Goal: Task Accomplishment & Management: Use online tool/utility

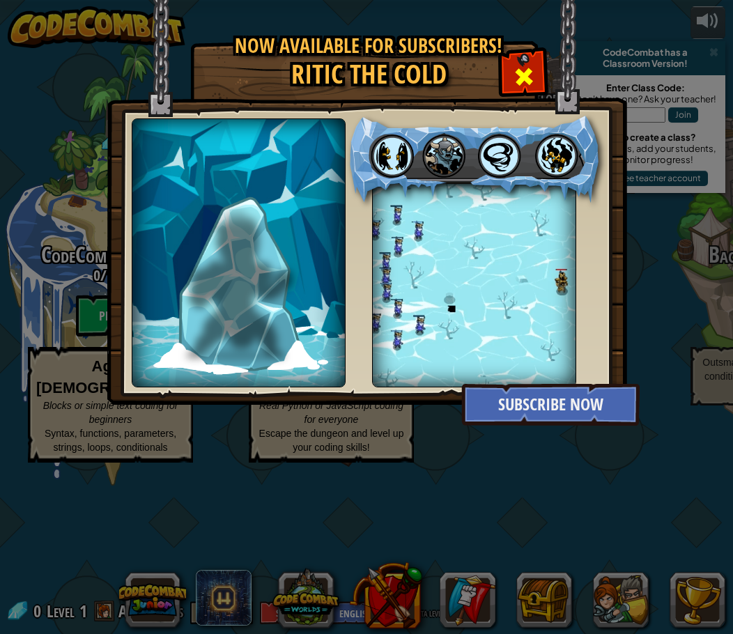
click at [530, 66] on span at bounding box center [524, 77] width 22 height 22
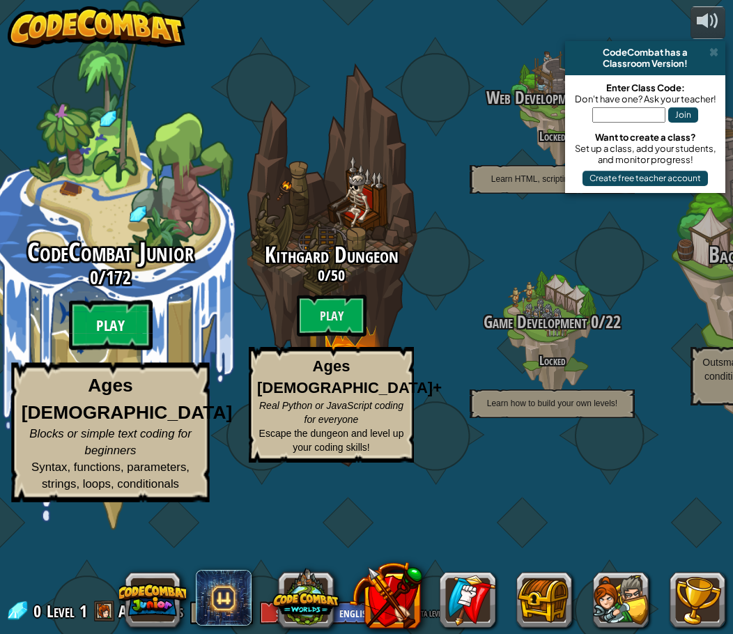
click at [98, 351] on btn "Play" at bounding box center [111, 325] width 84 height 50
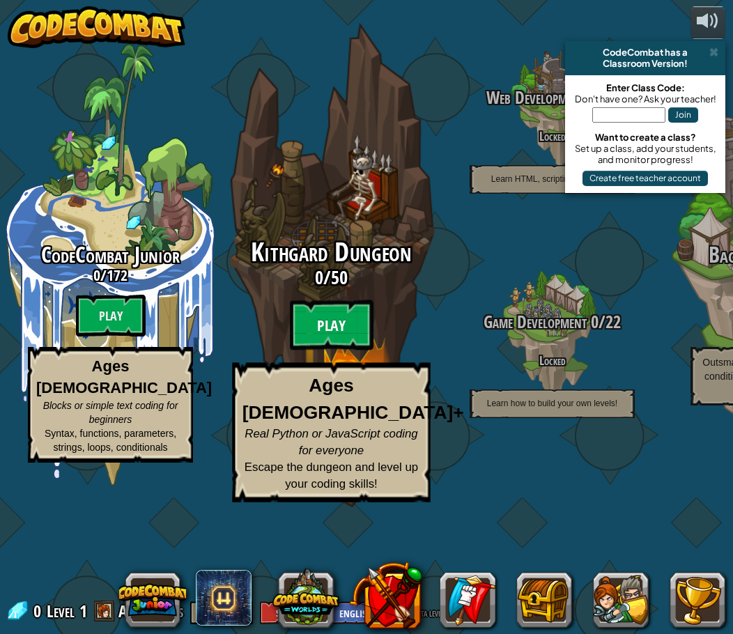
click at [331, 351] on btn "Play" at bounding box center [332, 325] width 84 height 50
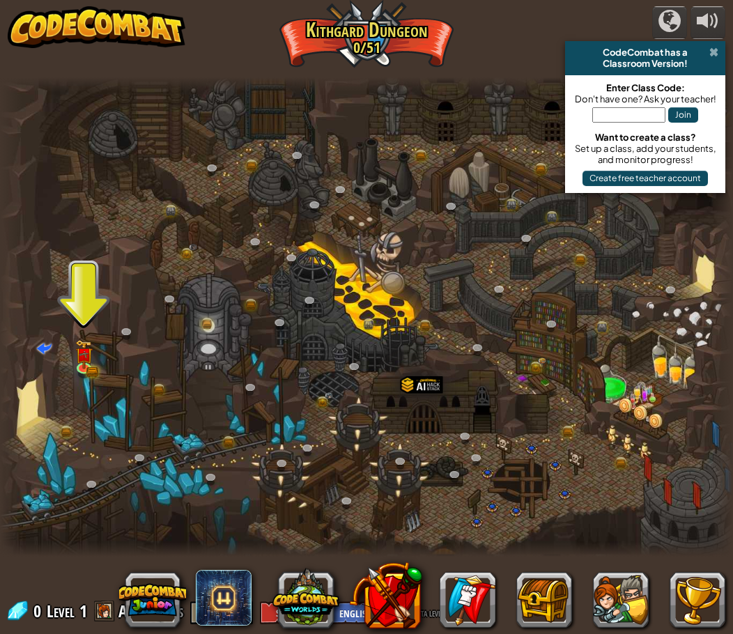
click at [544, 48] on span at bounding box center [714, 52] width 9 height 11
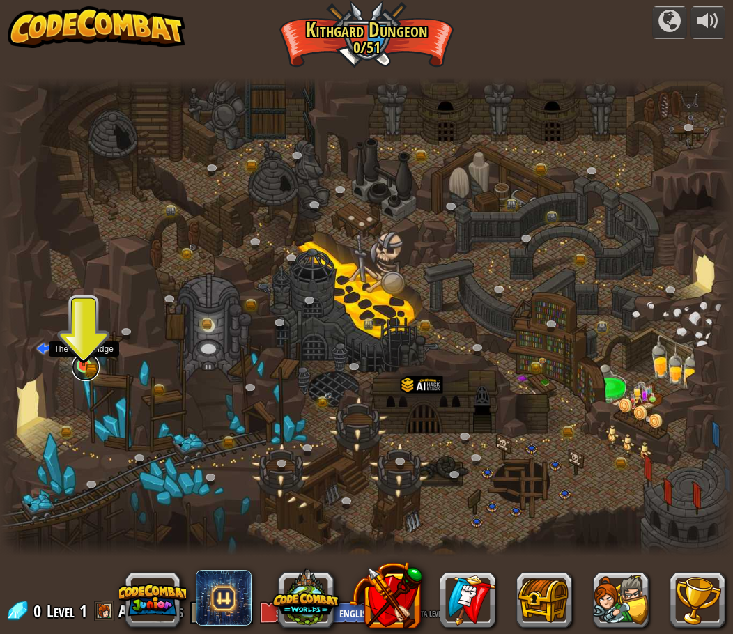
click at [84, 365] on div at bounding box center [84, 365] width 15 height 15
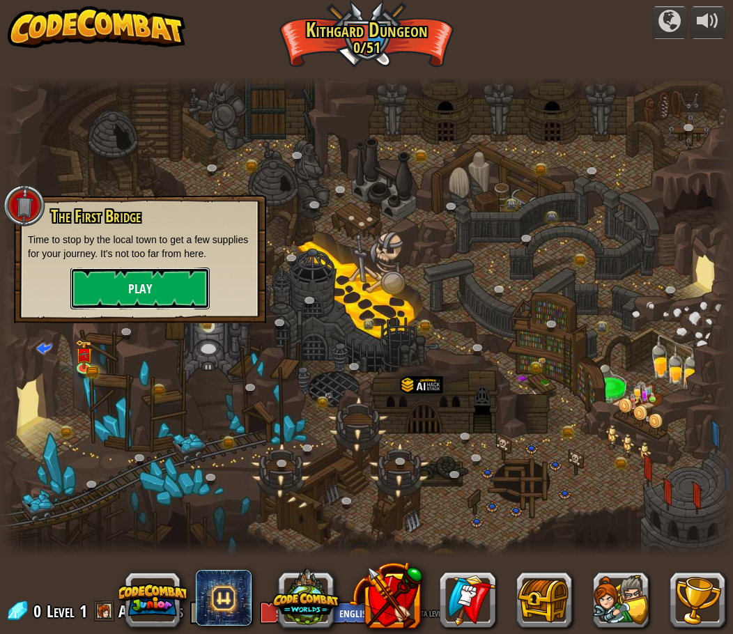
click at [121, 292] on button "Play" at bounding box center [139, 289] width 139 height 42
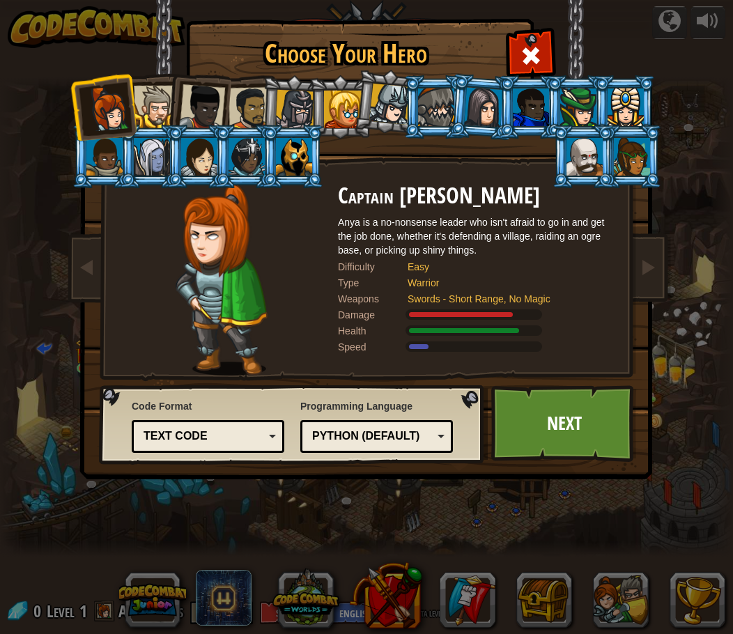
click at [144, 157] on div at bounding box center [152, 157] width 36 height 38
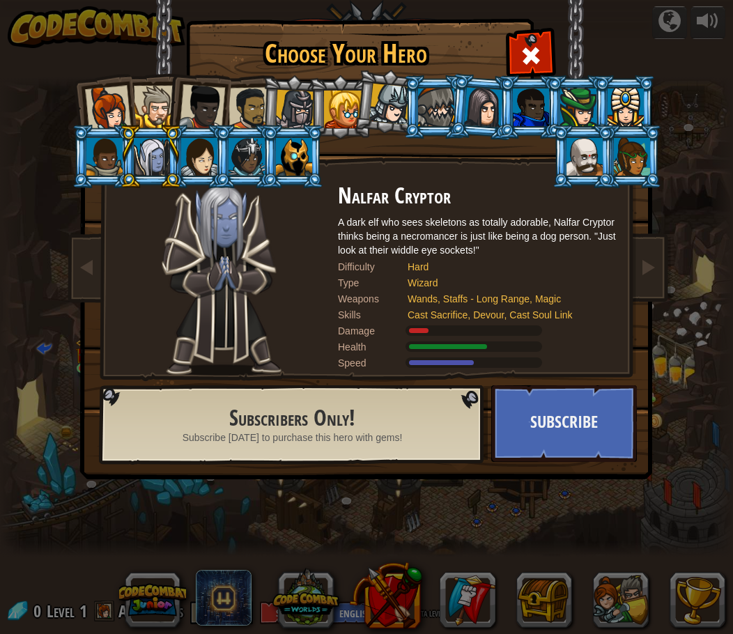
click at [473, 105] on div at bounding box center [483, 107] width 39 height 40
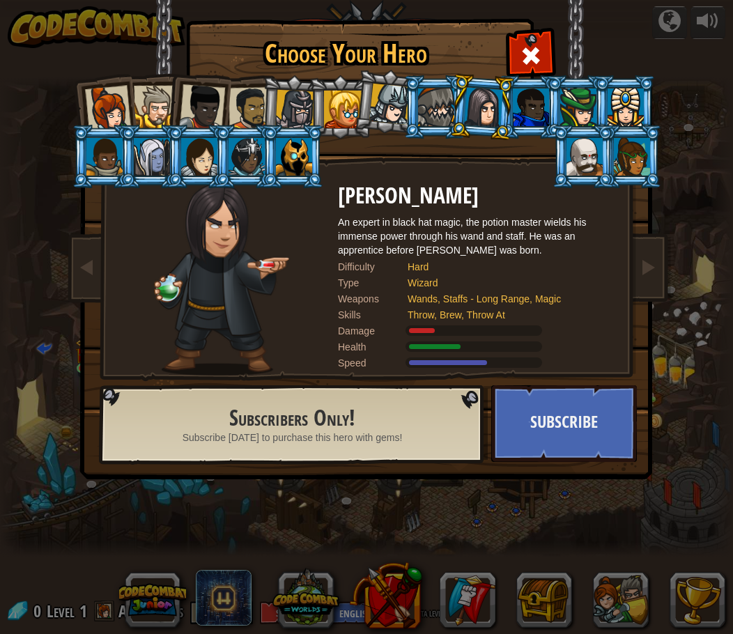
click at [121, 107] on div at bounding box center [108, 109] width 46 height 46
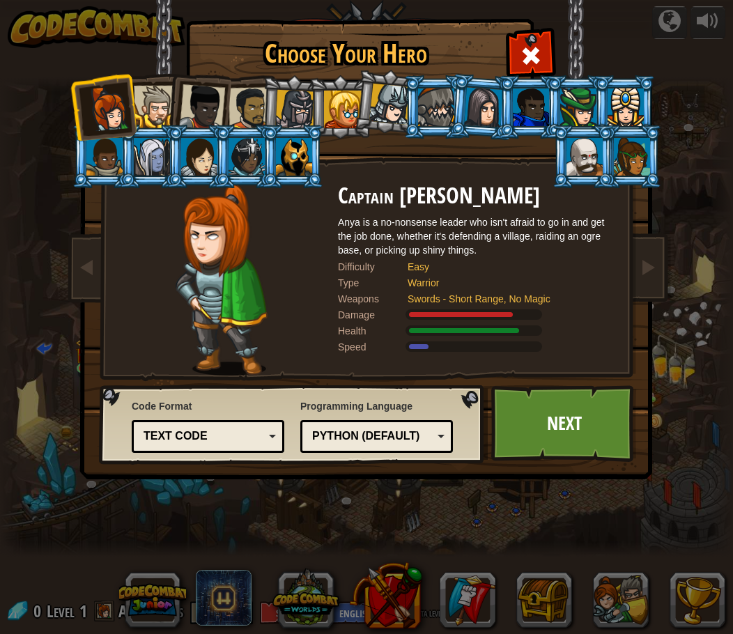
click at [497, 112] on div at bounding box center [483, 107] width 39 height 40
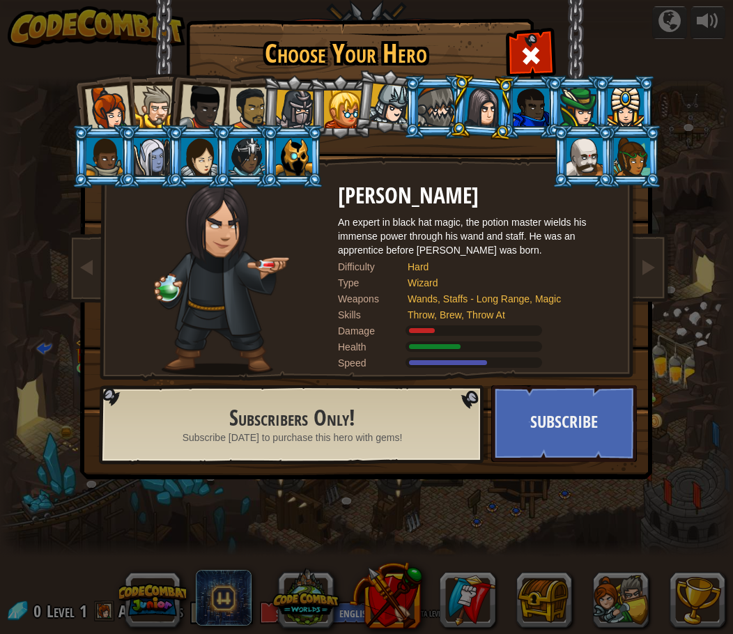
click at [106, 100] on div at bounding box center [108, 109] width 46 height 46
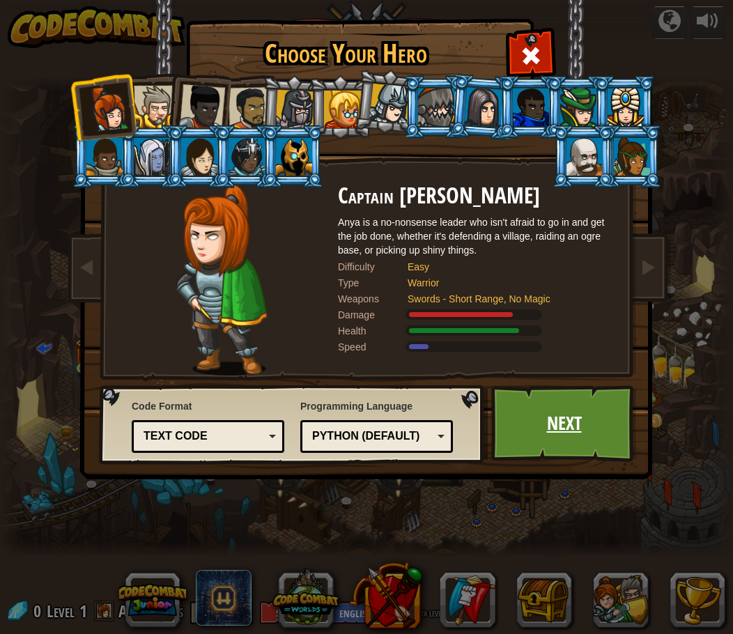
click at [544, 414] on link "Next" at bounding box center [565, 424] width 146 height 77
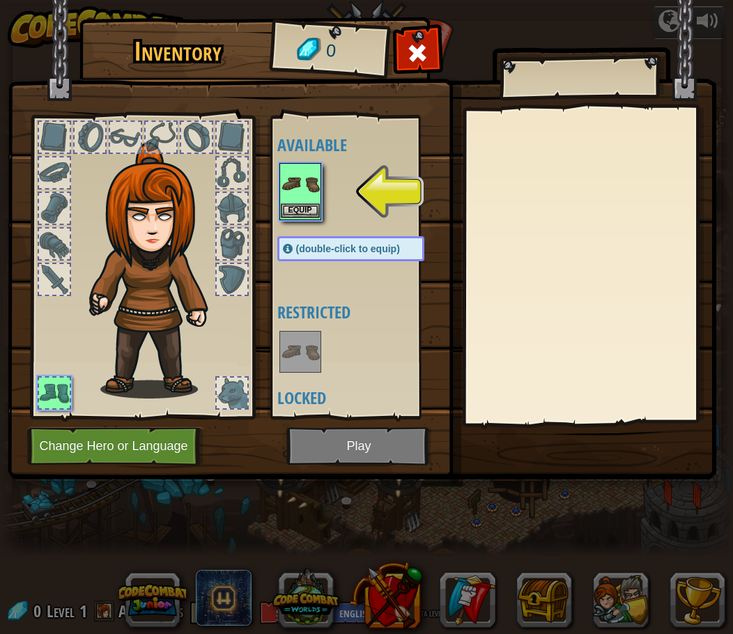
click at [307, 190] on img at bounding box center [300, 184] width 39 height 39
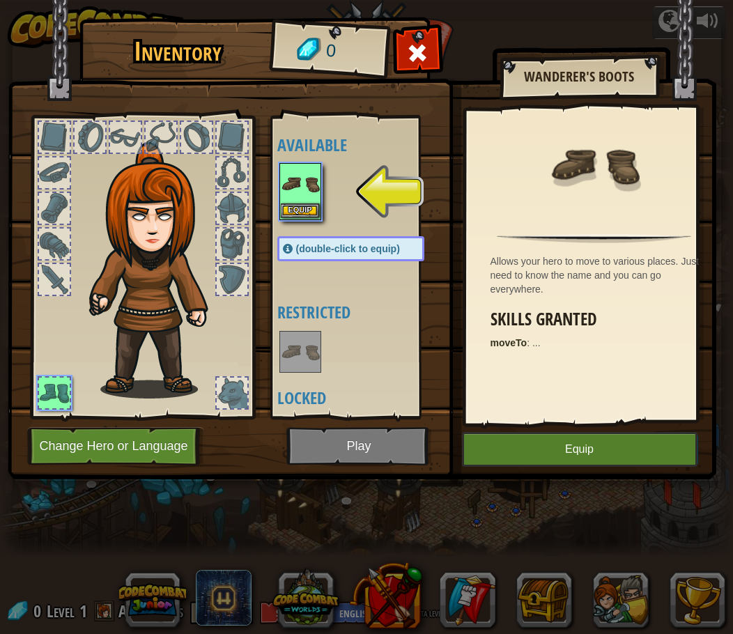
click at [307, 189] on img at bounding box center [300, 184] width 39 height 39
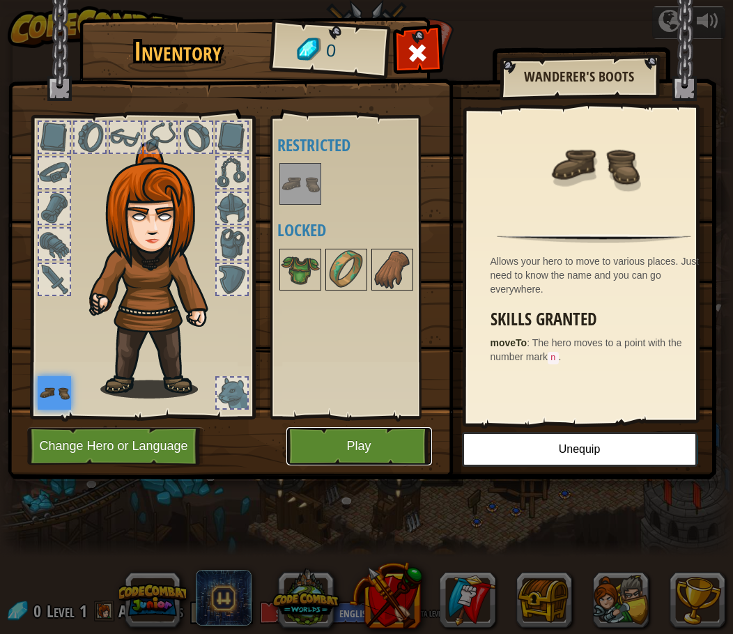
click at [363, 443] on button "Play" at bounding box center [360, 446] width 146 height 38
